Goal: Information Seeking & Learning: Learn about a topic

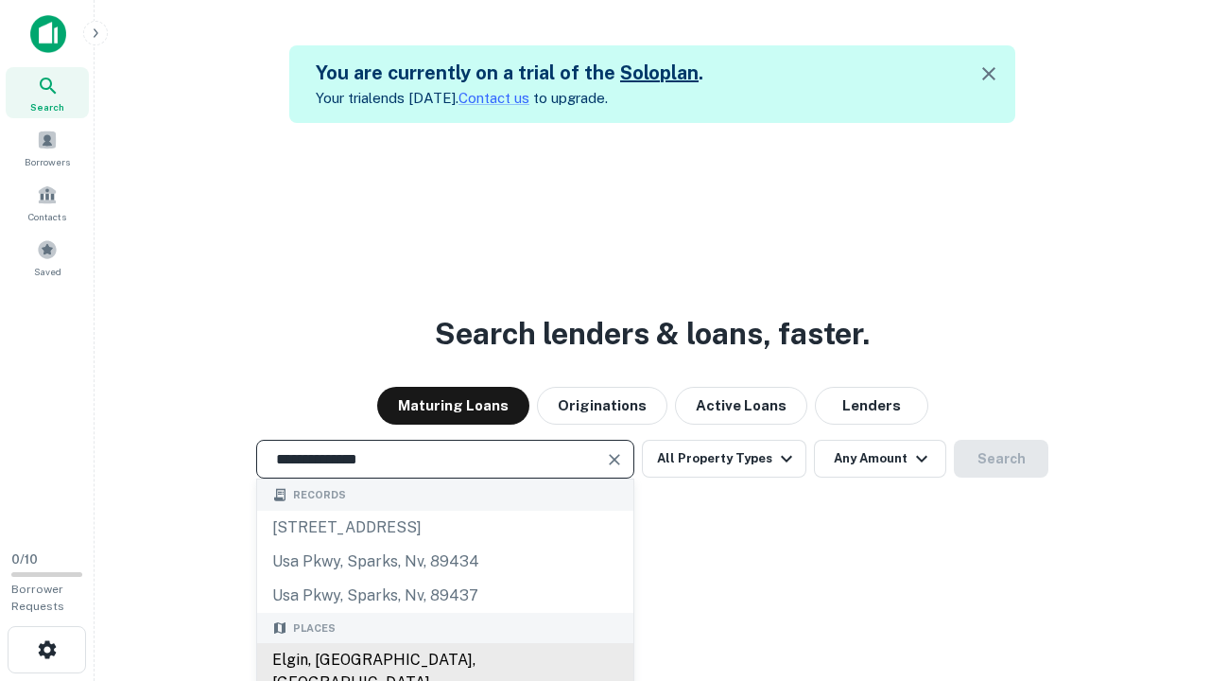
click at [444, 660] on div "Elgin, IL, USA" at bounding box center [445, 671] width 376 height 57
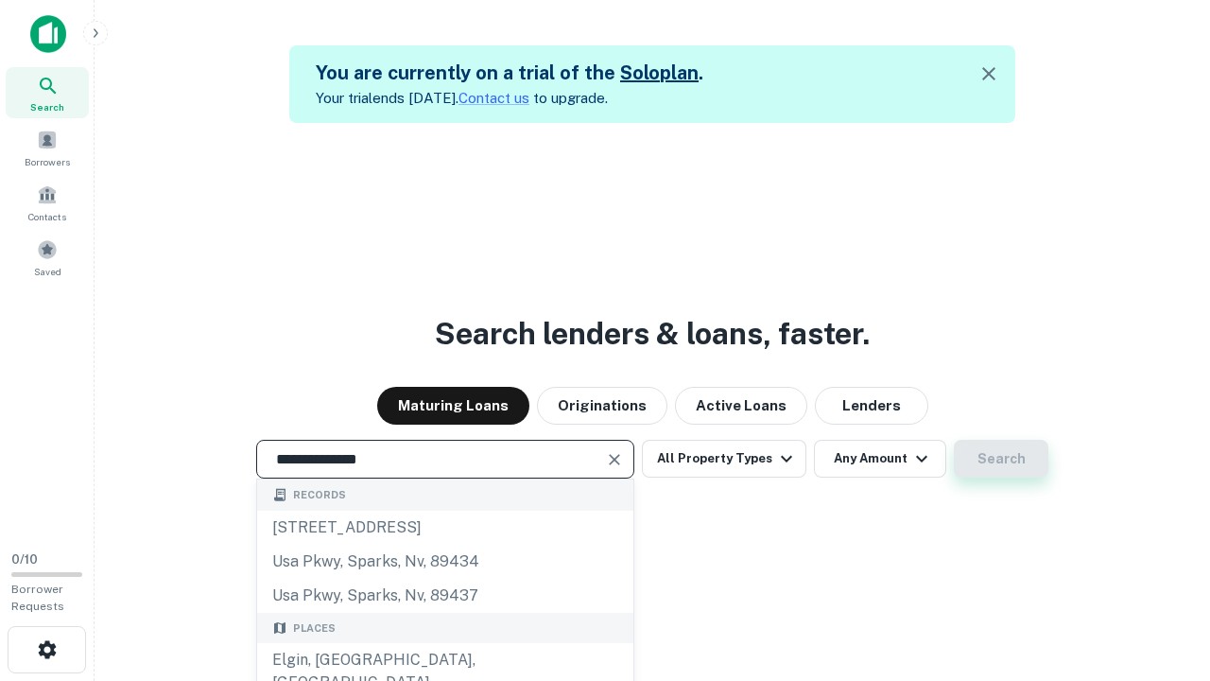
type input "**********"
click at [1001, 459] on button "Search" at bounding box center [1001, 459] width 95 height 38
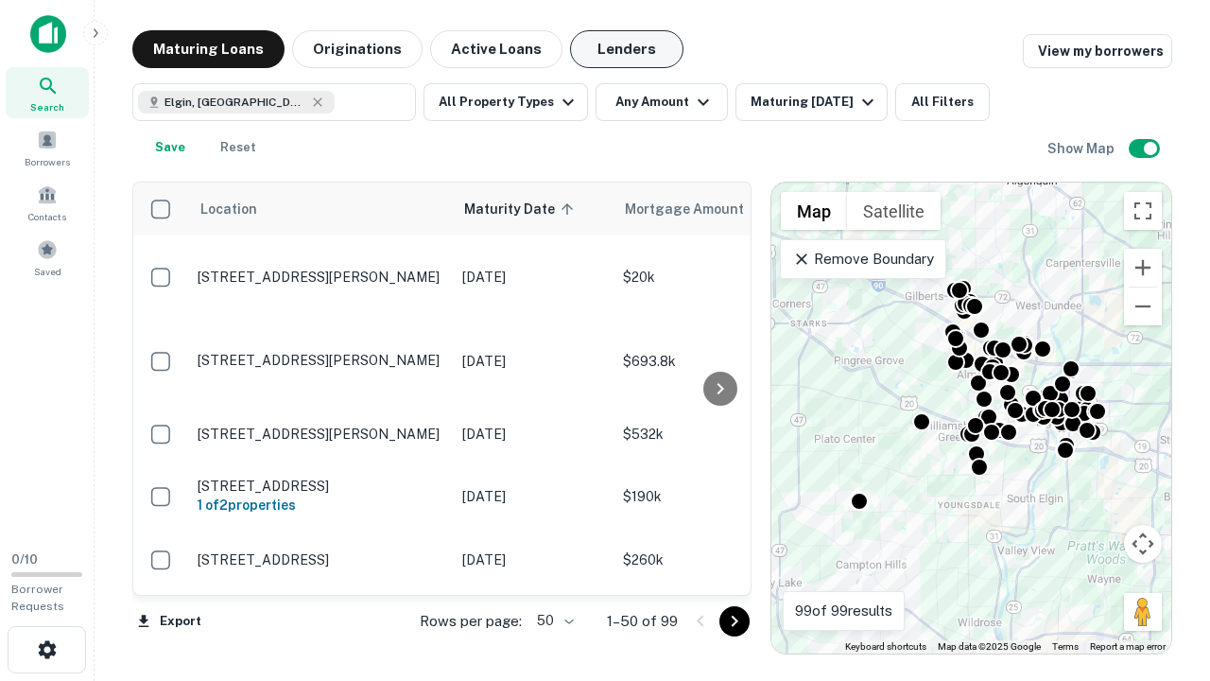
click at [627, 49] on button "Lenders" at bounding box center [626, 49] width 113 height 38
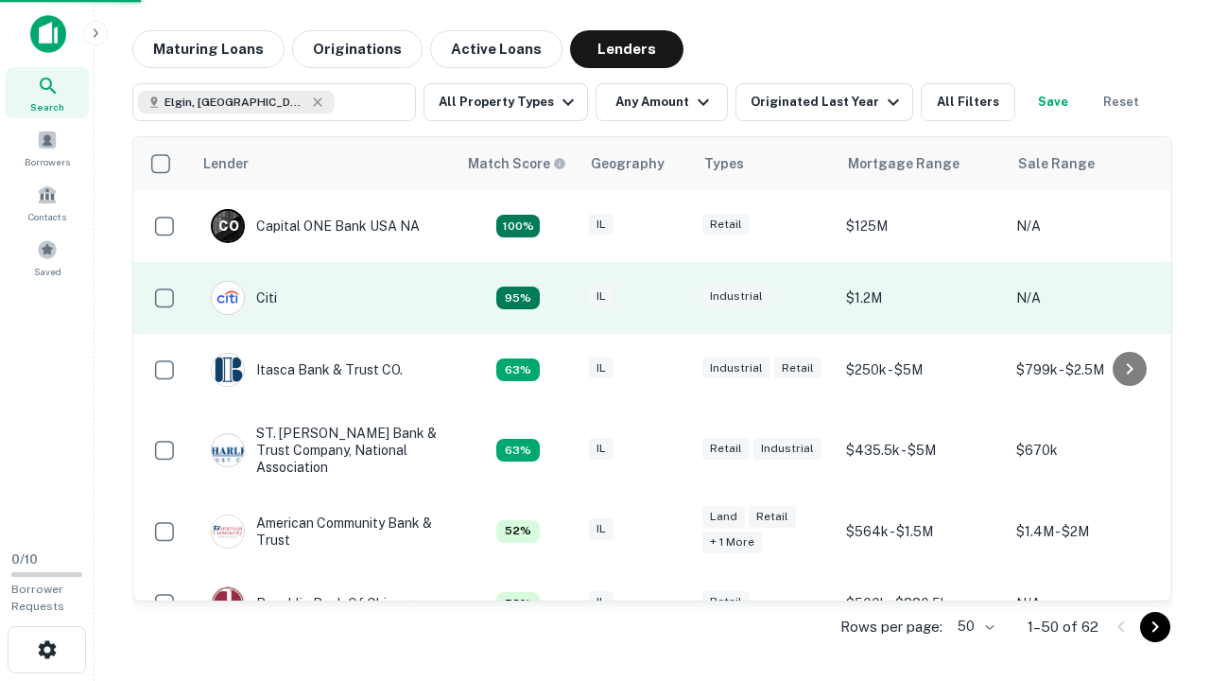
click at [671, 298] on div "IL" at bounding box center [636, 299] width 95 height 26
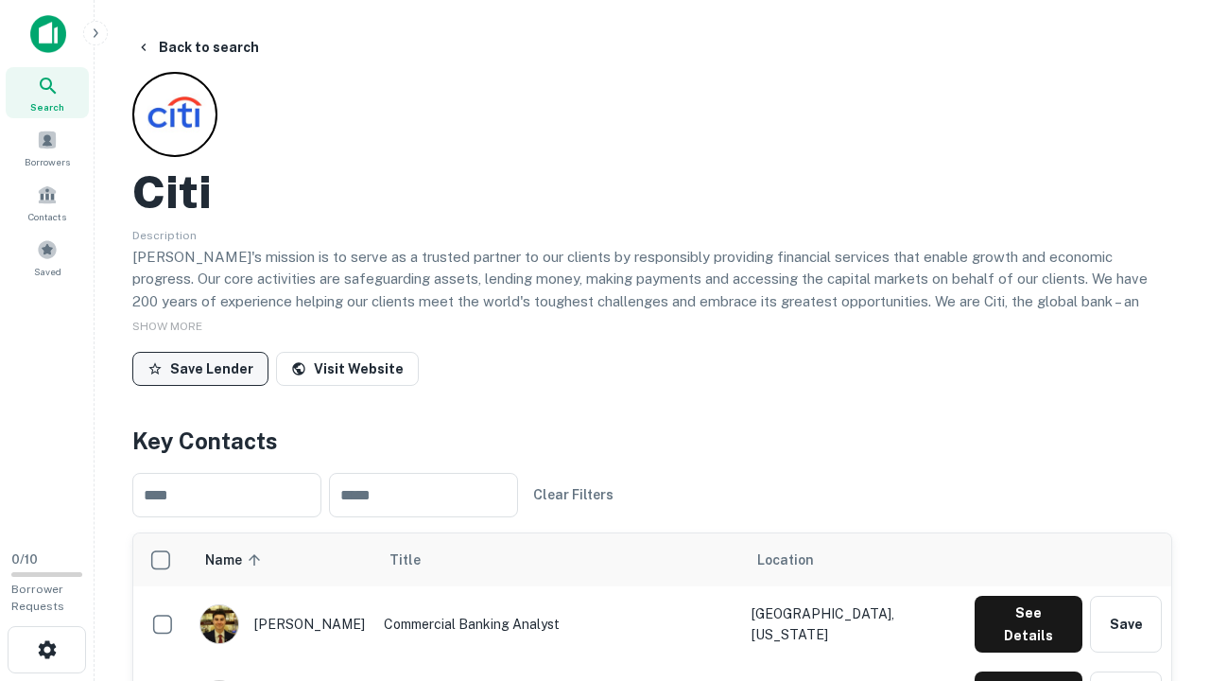
click at [200, 368] on button "Save Lender" at bounding box center [200, 369] width 136 height 34
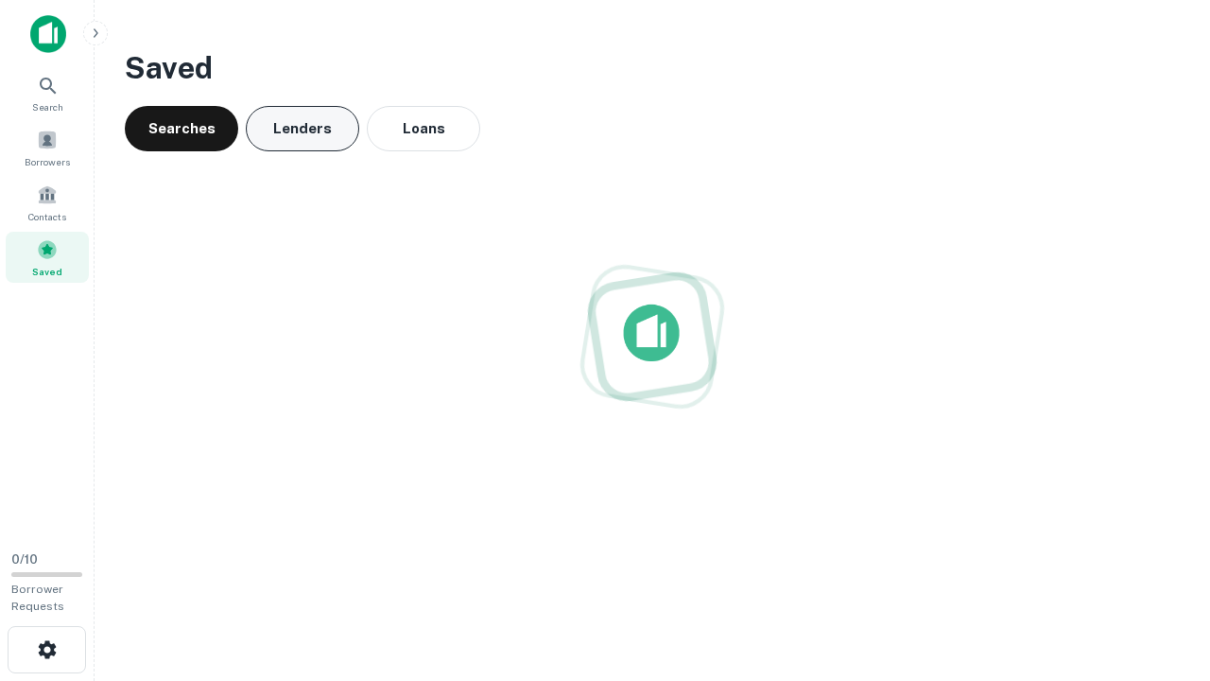
click at [303, 129] on button "Lenders" at bounding box center [302, 128] width 113 height 45
